Goal: Find contact information

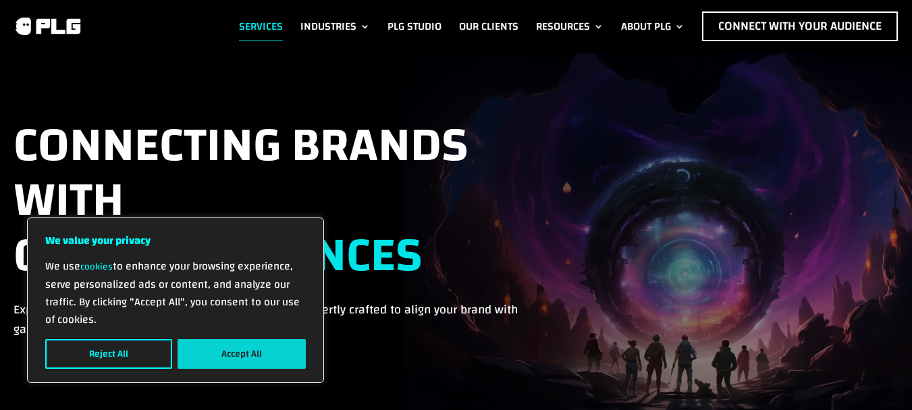
click at [246, 345] on button "Accept All" at bounding box center [242, 354] width 128 height 30
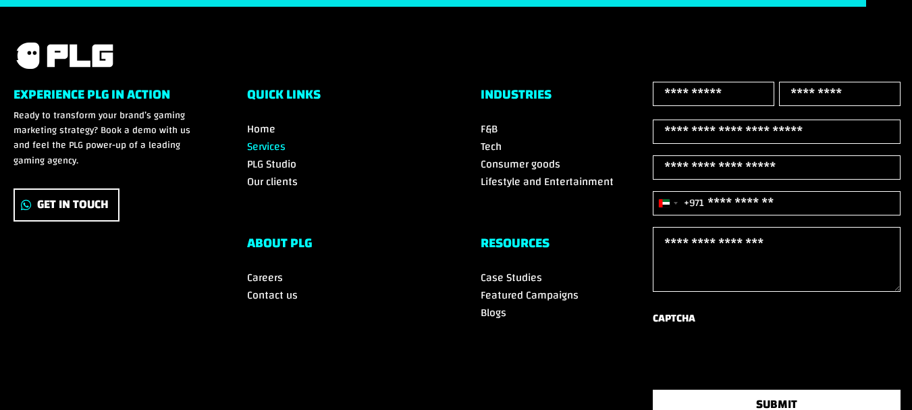
scroll to position [2865, 0]
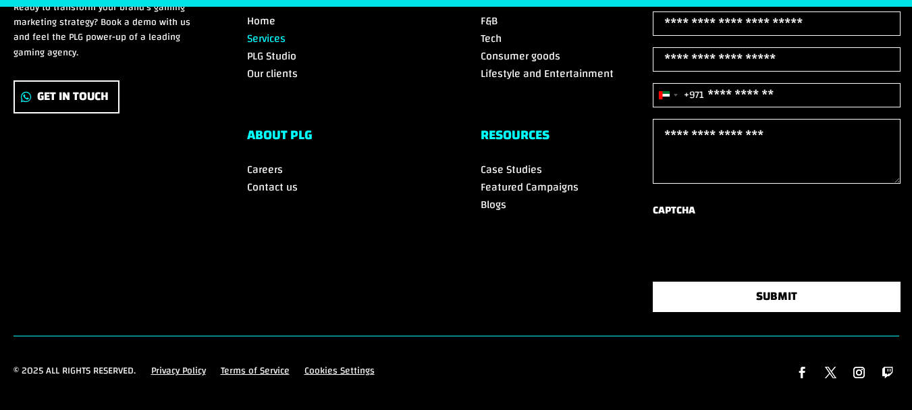
click at [273, 177] on span "Contact us" at bounding box center [272, 187] width 51 height 20
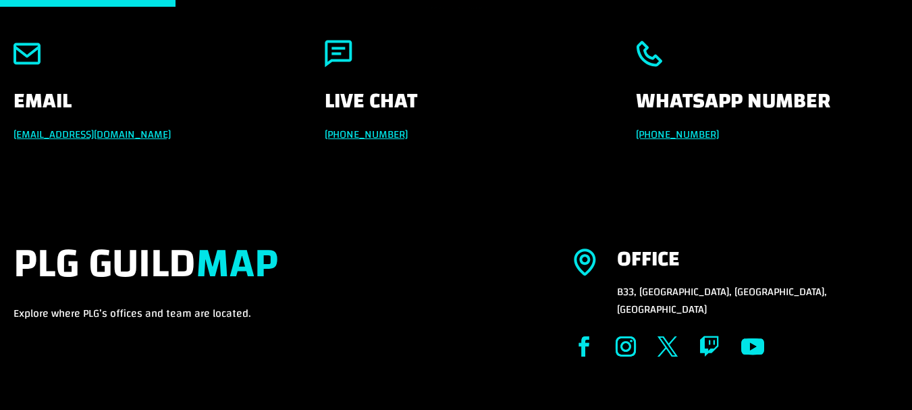
scroll to position [271, 0]
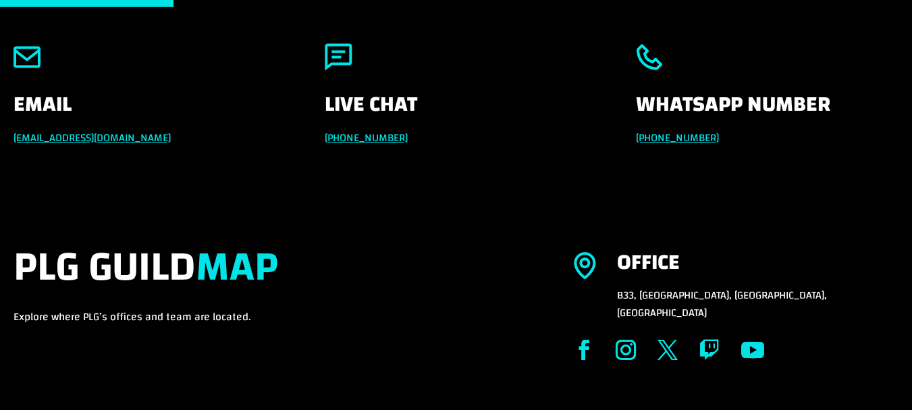
drag, startPoint x: 0, startPoint y: 0, endPoint x: 922, endPoint y: 111, distance: 928.4
